Goal: Task Accomplishment & Management: Complete application form

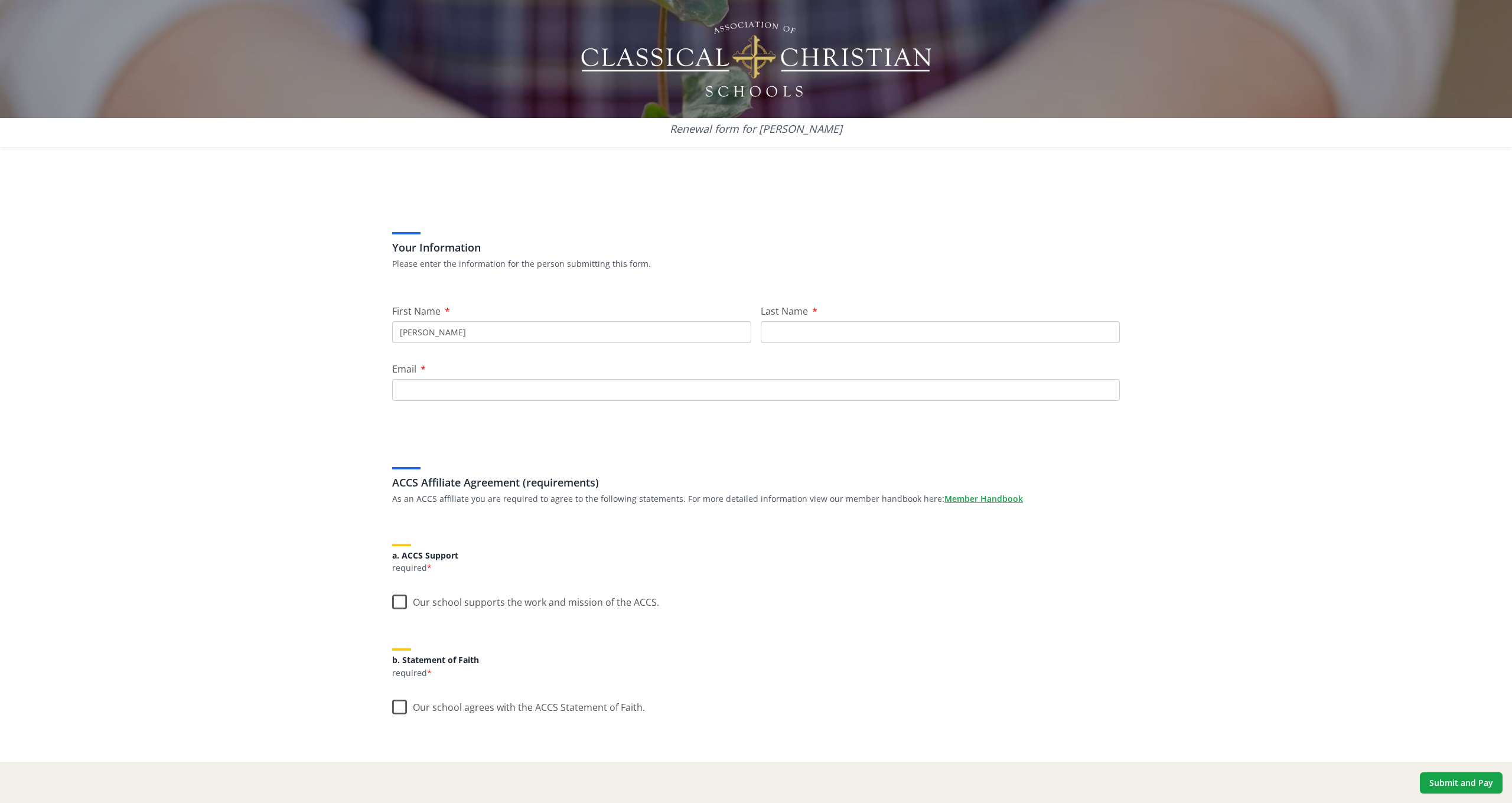
type input "[PERSON_NAME]"
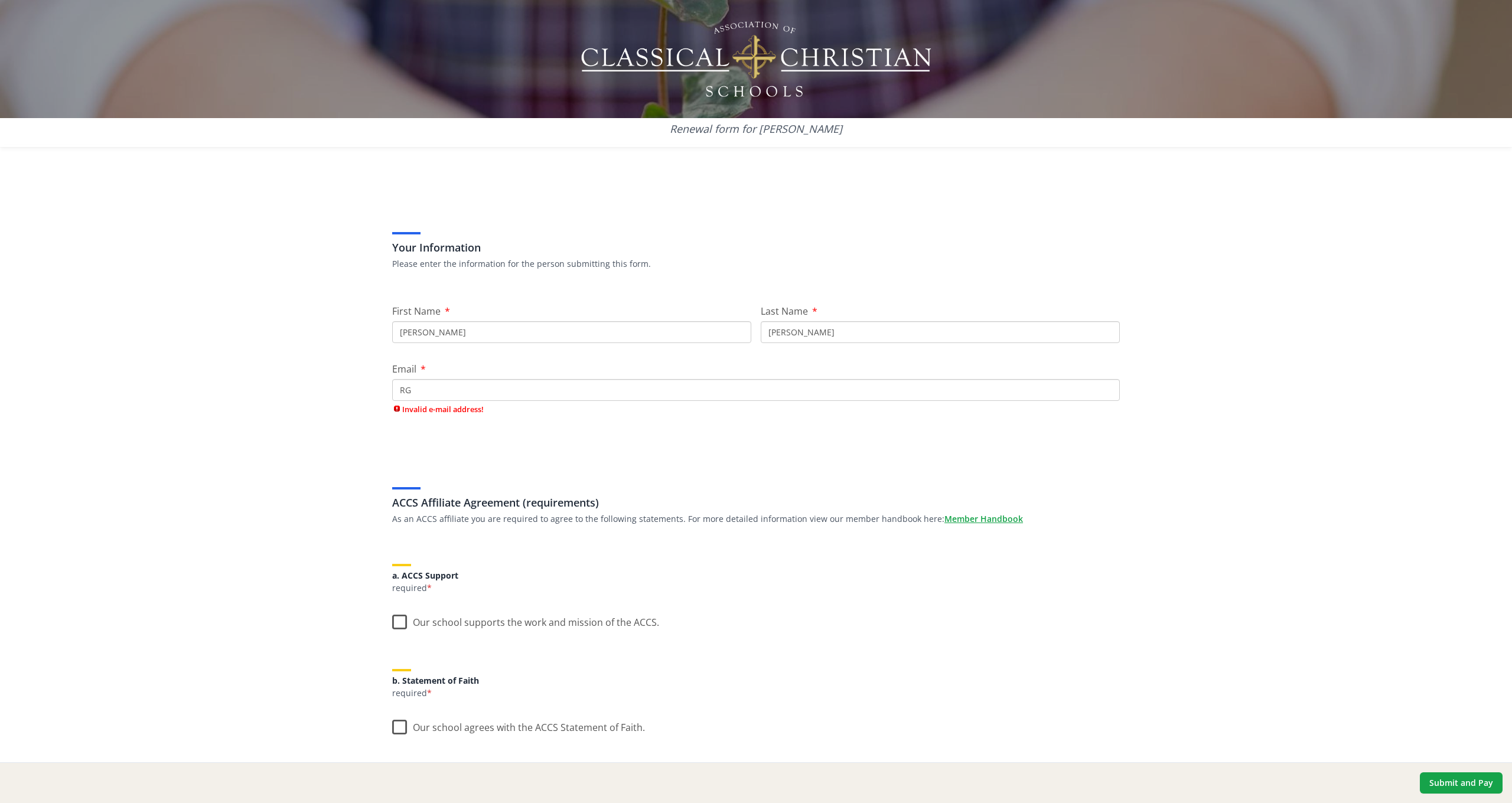
type input "RGB"
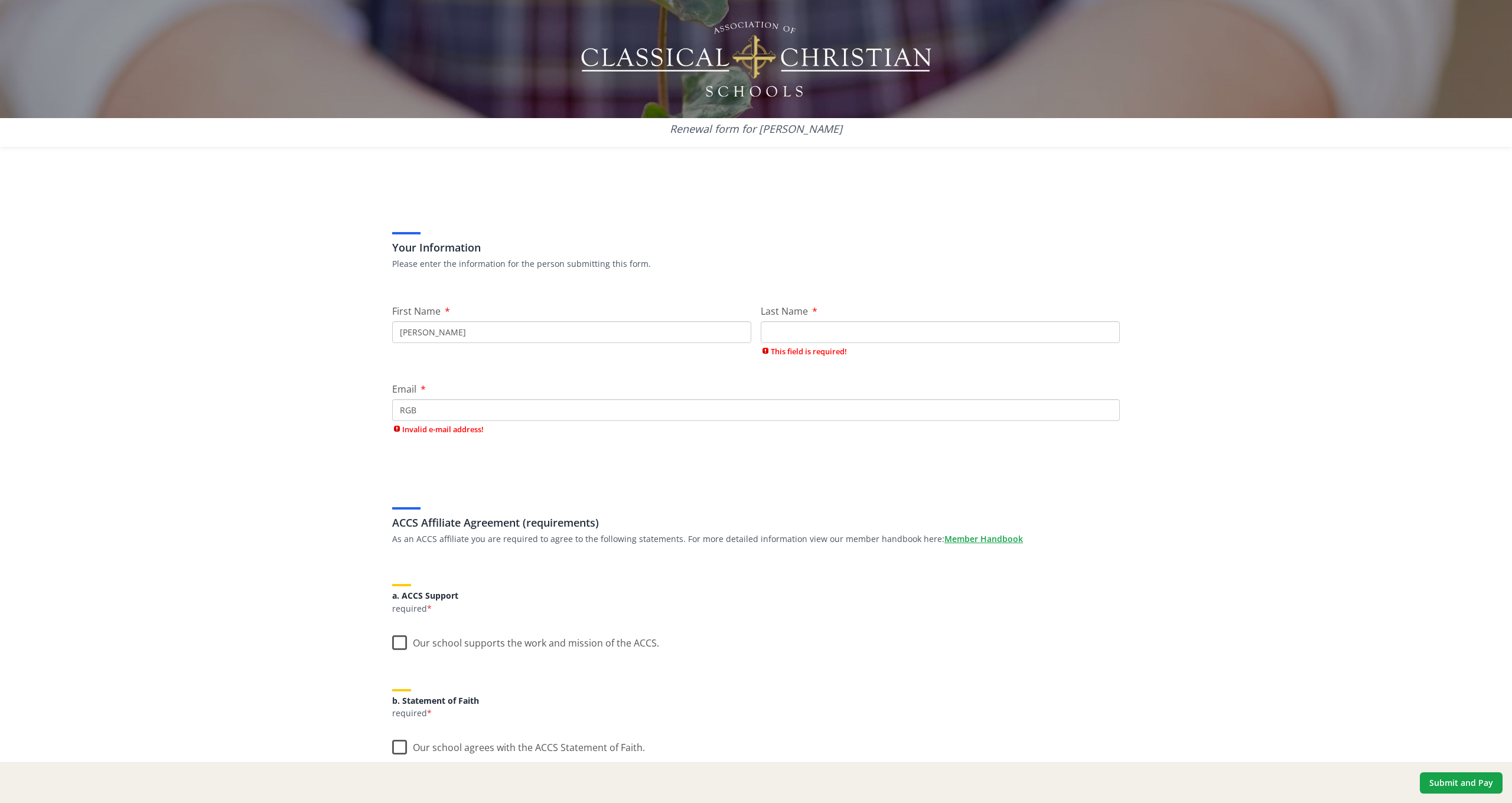
type input "[PERSON_NAME]"
type input "[EMAIL_ADDRESS][DOMAIN_NAME]"
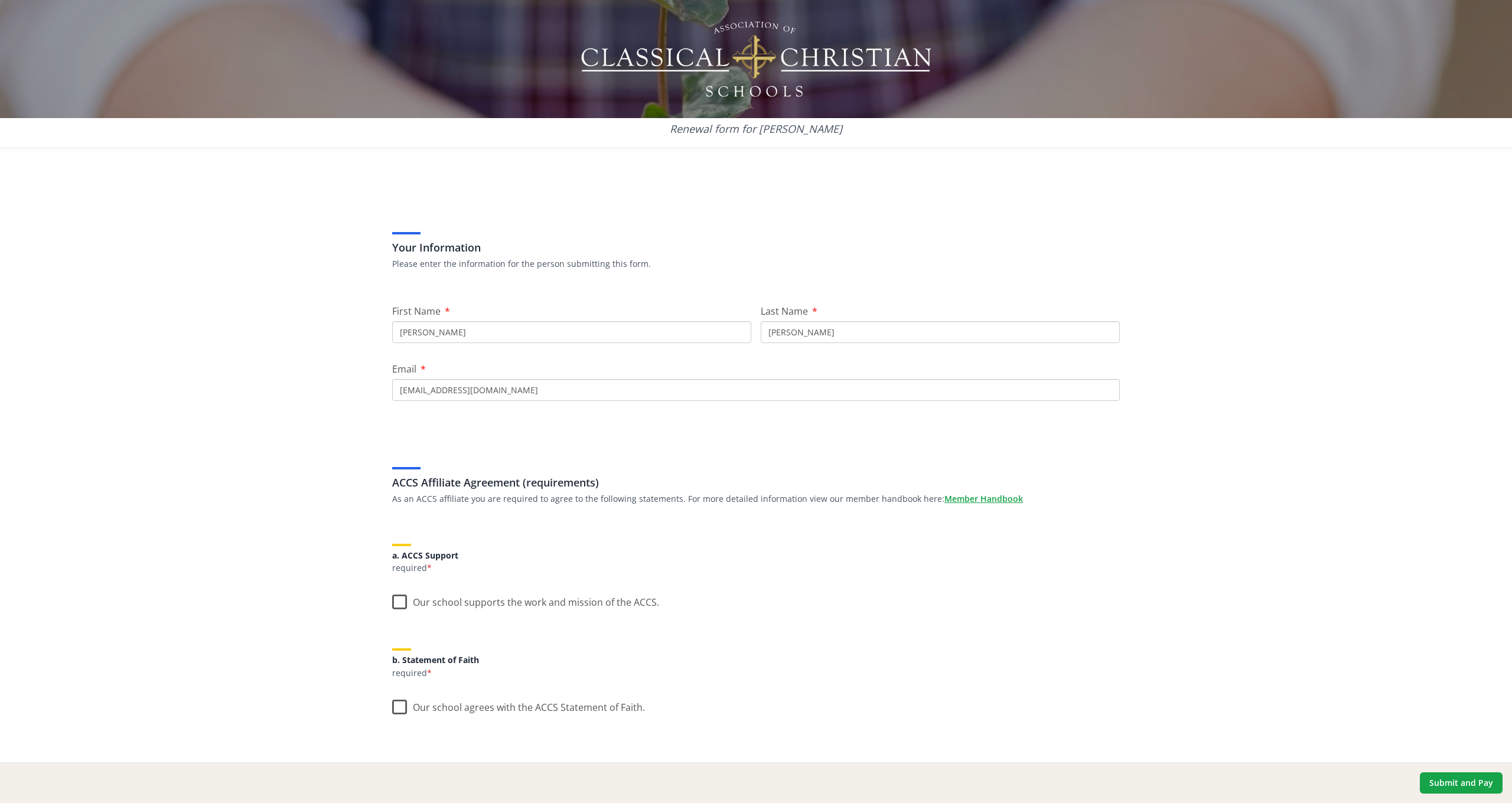
click at [214, 477] on div "Renewal form for [PERSON_NAME] Your Information Please enter the information fo…" at bounding box center [756, 401] width 1512 height 803
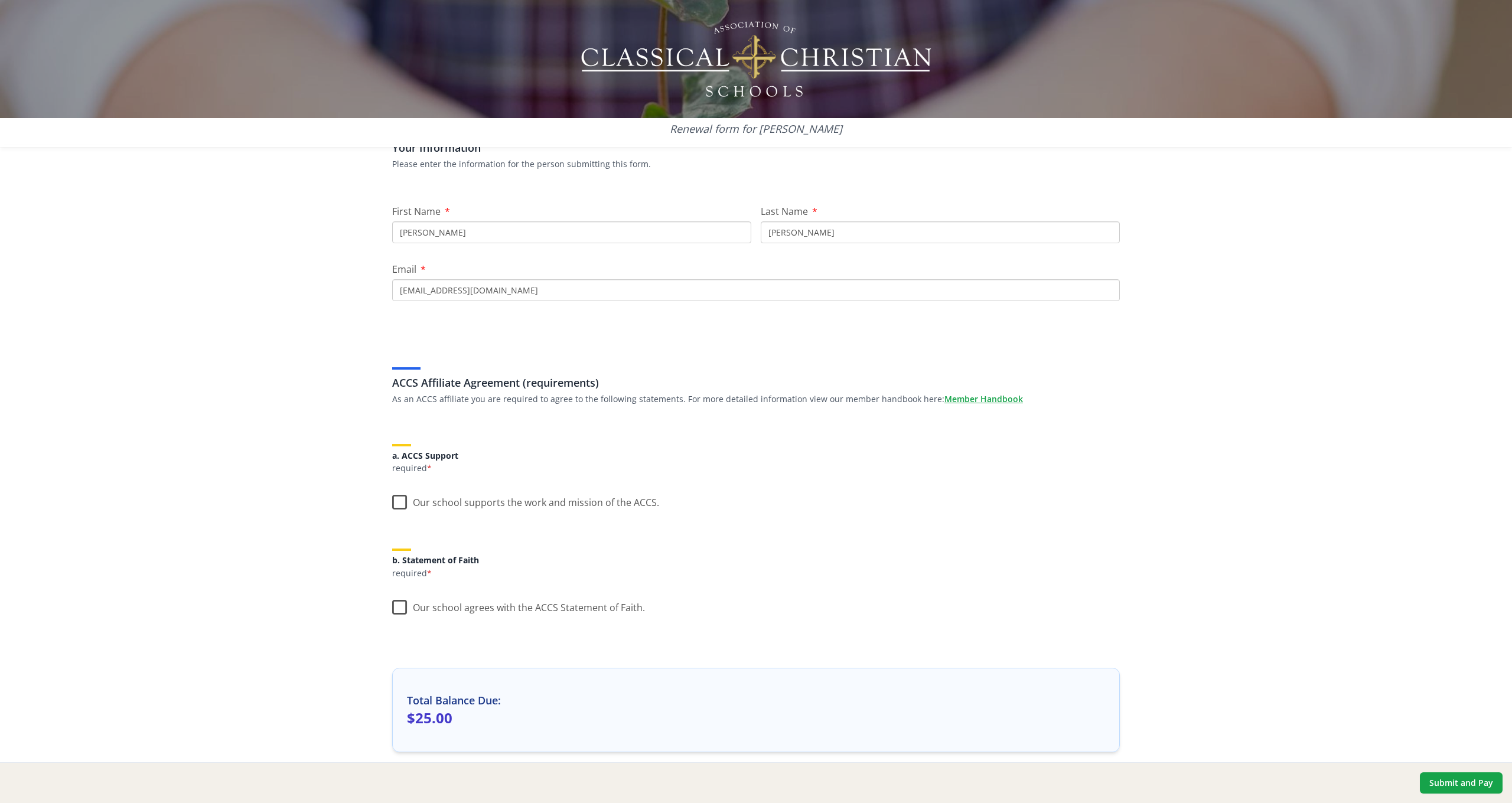
scroll to position [107, 0]
click at [398, 499] on label "Our school supports the work and mission of the ACCS." at bounding box center [525, 492] width 267 height 25
click at [0, 0] on input "Our school supports the work and mission of the ACCS." at bounding box center [0, 0] width 0 height 0
click at [396, 601] on label "Our school agrees with the ACCS Statement of Faith." at bounding box center [518, 598] width 253 height 25
click at [0, 0] on input "Our school agrees with the ACCS Statement of Faith." at bounding box center [0, 0] width 0 height 0
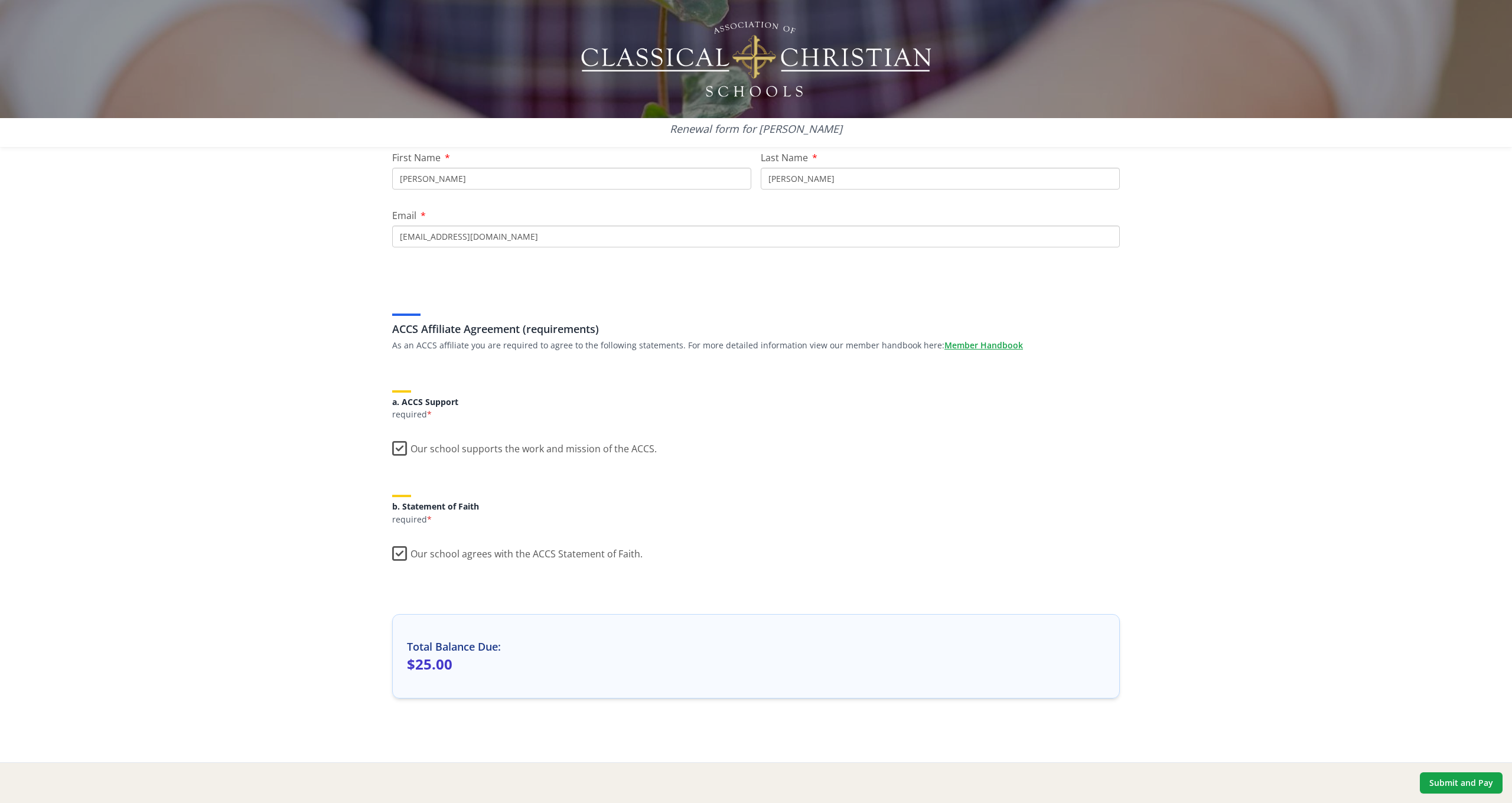
scroll to position [153, 0]
click at [1455, 789] on button "Submit and Pay" at bounding box center [1462, 783] width 83 height 21
click at [1467, 781] on button "Submit and Pay" at bounding box center [1462, 783] width 83 height 21
